Goal: Task Accomplishment & Management: Manage account settings

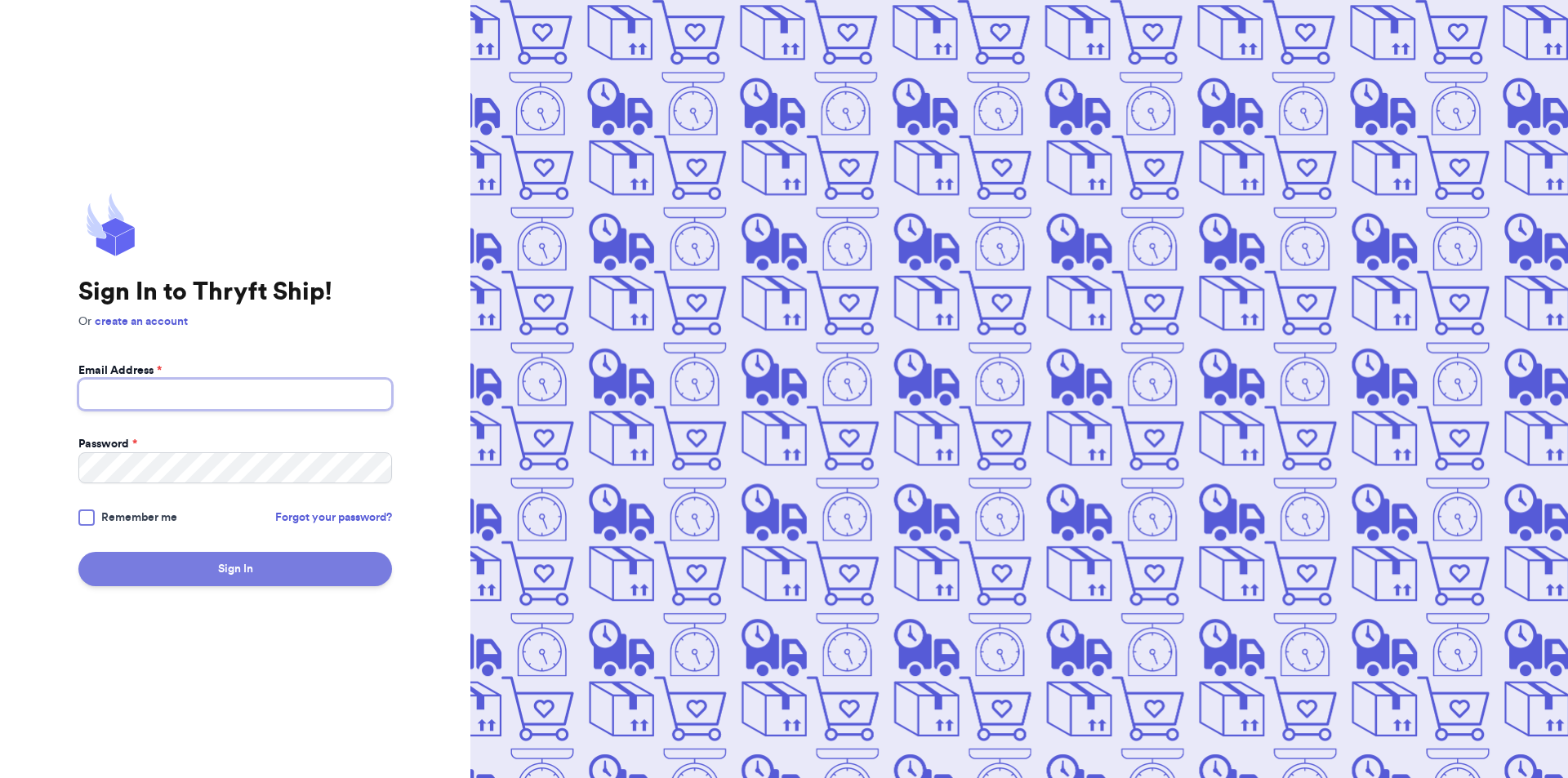
type input "[EMAIL_ADDRESS][DOMAIN_NAME]"
click at [221, 569] on button "Sign In" at bounding box center [235, 569] width 313 height 34
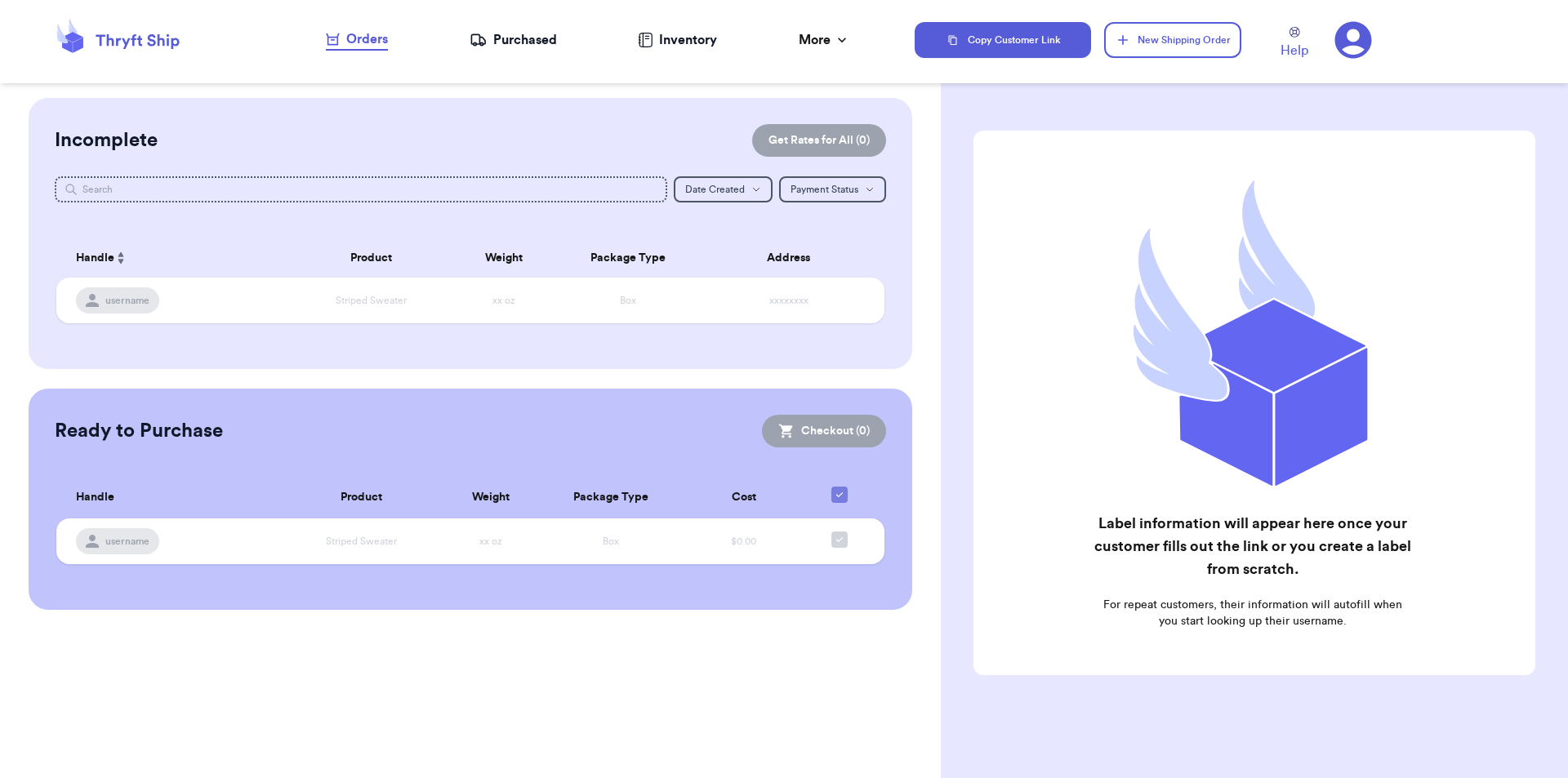
click at [502, 40] on div "Purchased" at bounding box center [514, 40] width 88 height 19
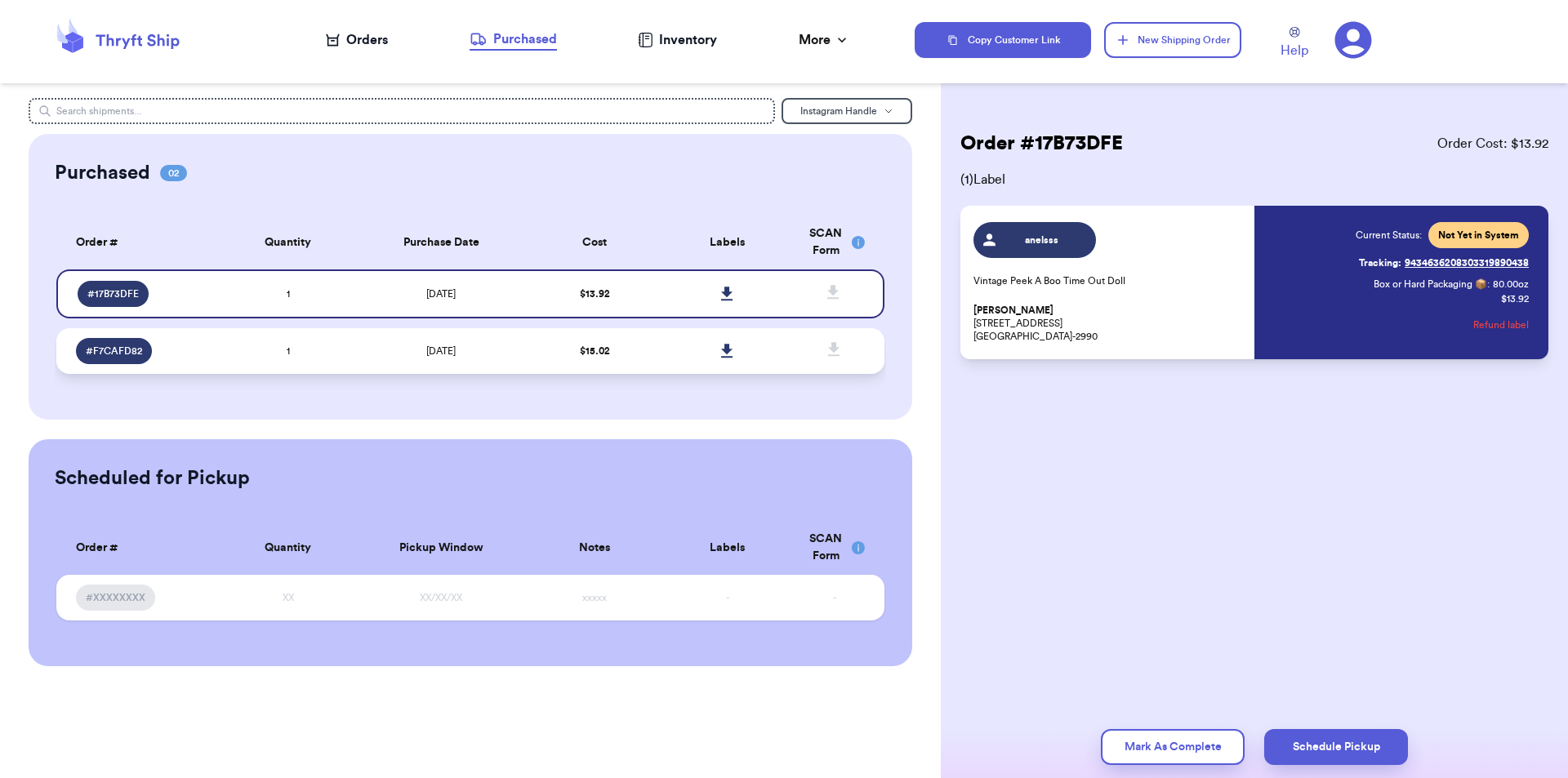
click at [376, 349] on td "[DATE]" at bounding box center [441, 351] width 174 height 46
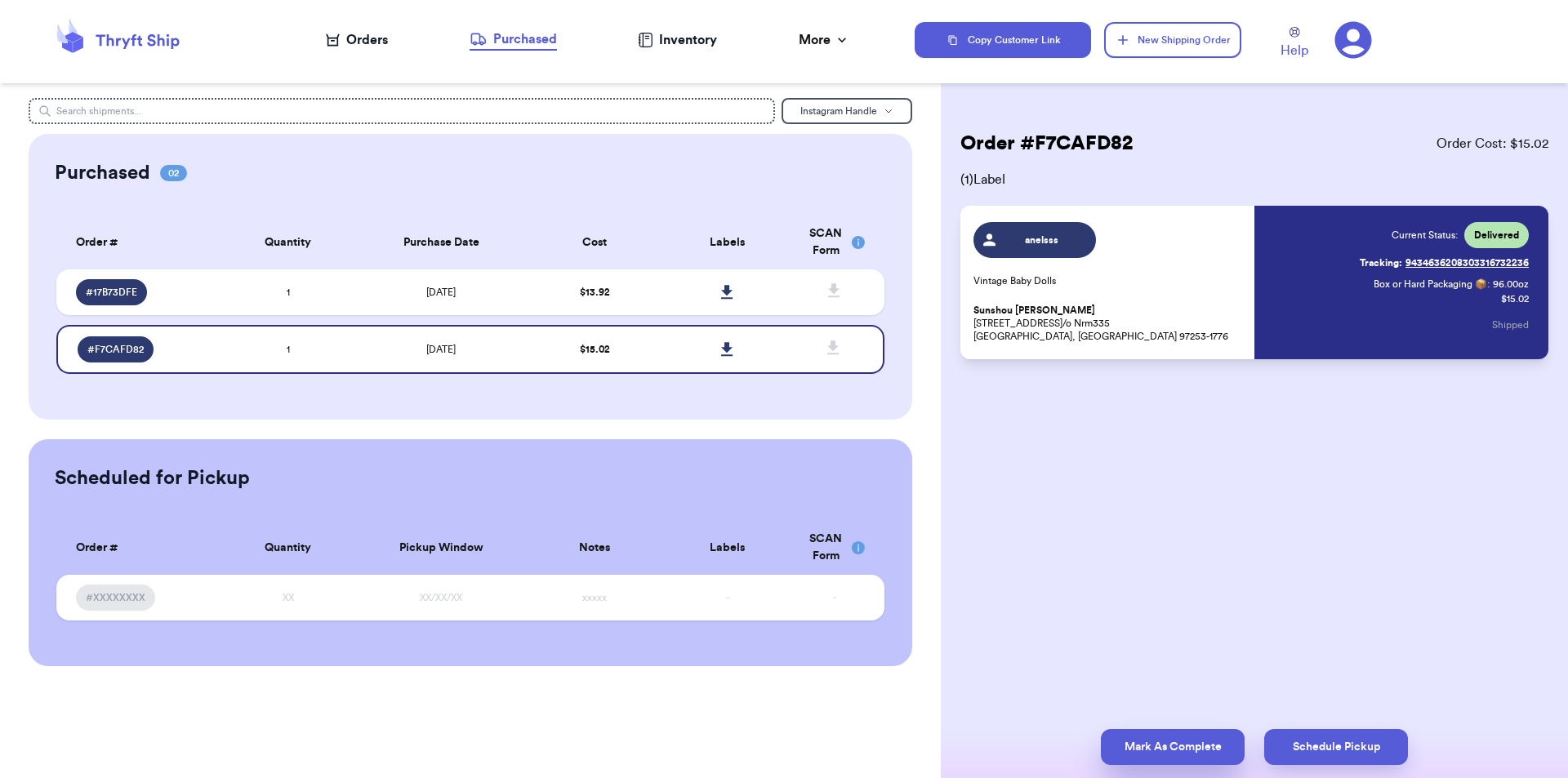
click at [1171, 752] on button "Mark As Complete" at bounding box center [1173, 747] width 144 height 36
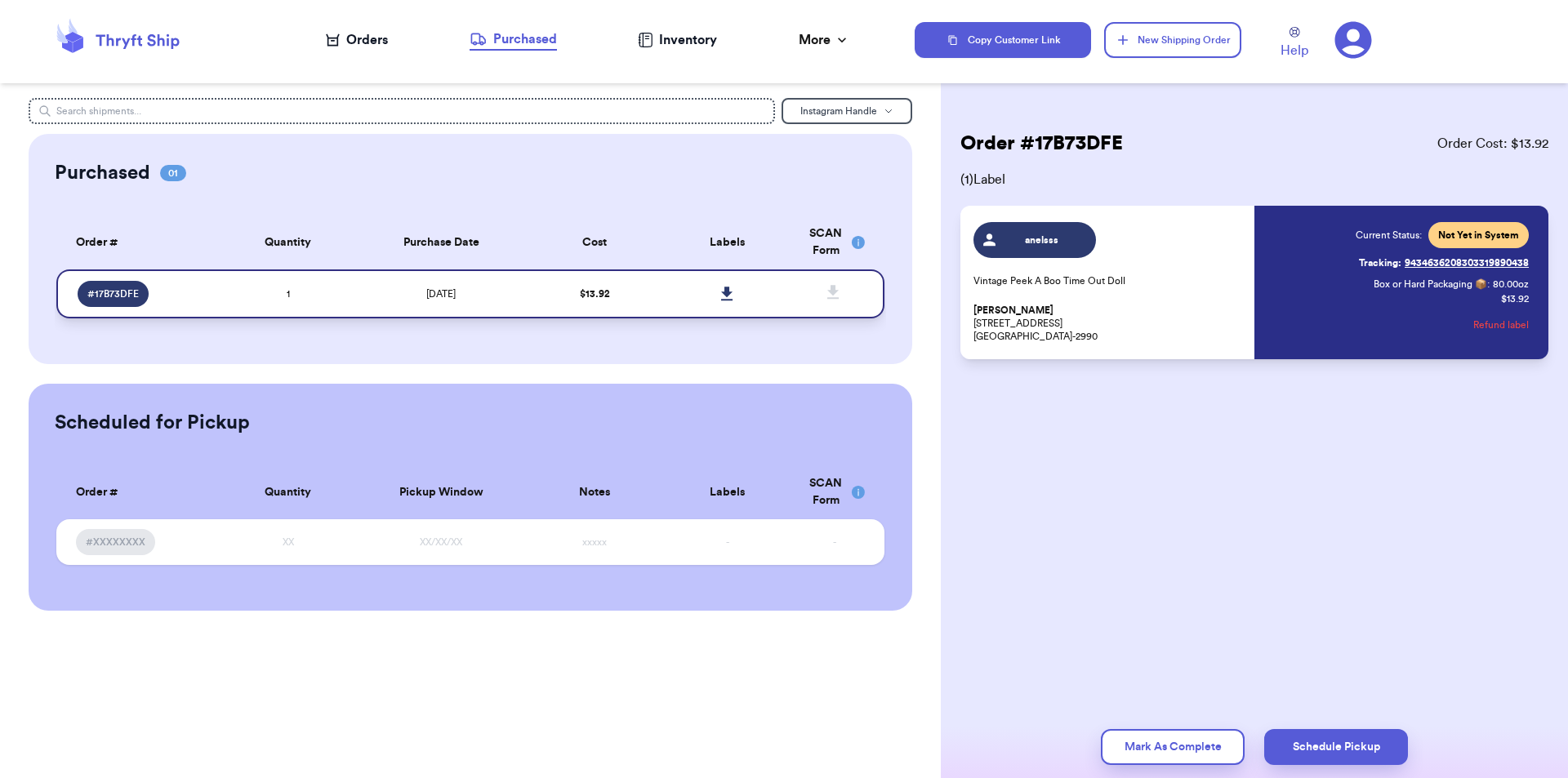
click at [728, 285] on link at bounding box center [728, 294] width 36 height 36
